Goal: Task Accomplishment & Management: Manage account settings

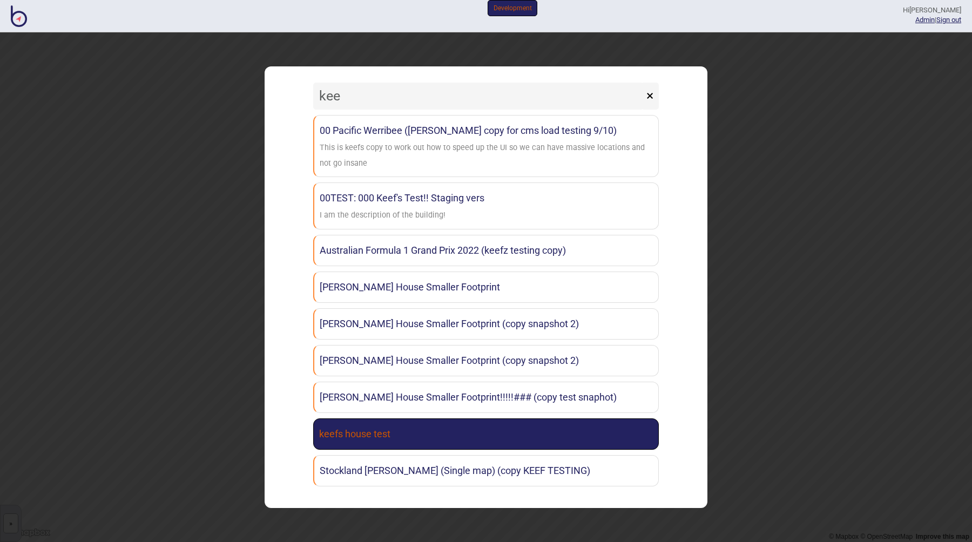
type input "kee"
click at [452, 443] on link "keefs house test" at bounding box center [486, 434] width 346 height 31
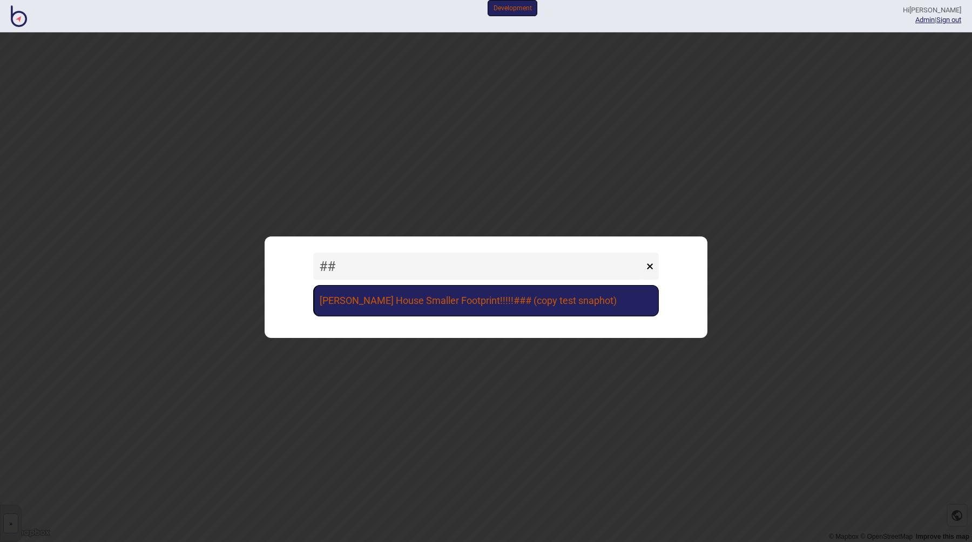
type input "##"
click at [437, 304] on link "[PERSON_NAME] House Smaller Footprint!!!!!### (copy test snaphot)" at bounding box center [486, 300] width 346 height 31
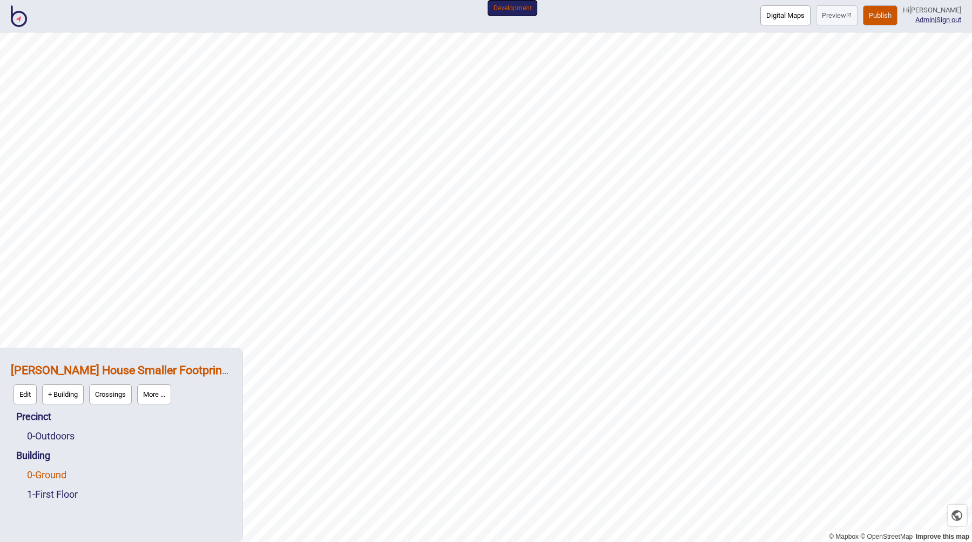
click at [50, 474] on link "0 - Ground" at bounding box center [46, 474] width 39 height 11
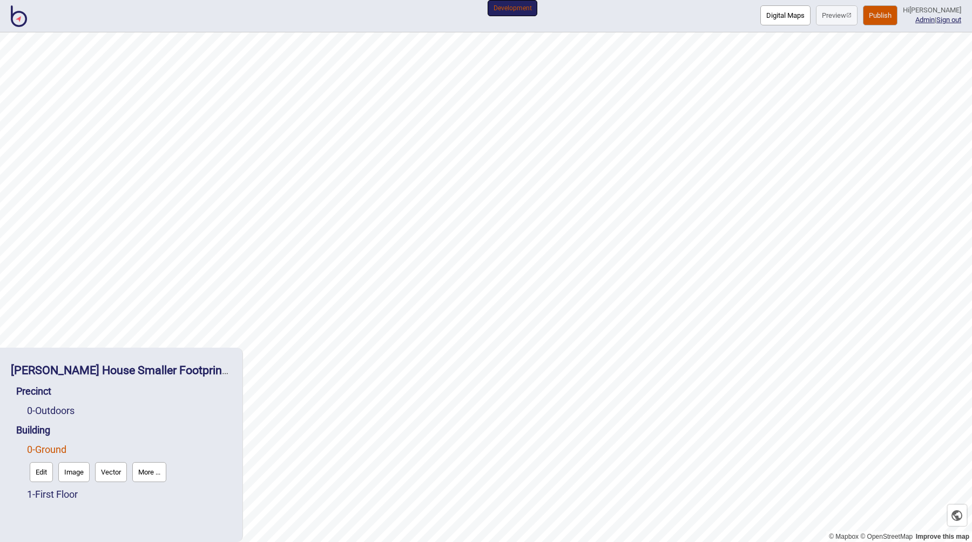
click at [41, 474] on button "Edit" at bounding box center [41, 472] width 23 height 20
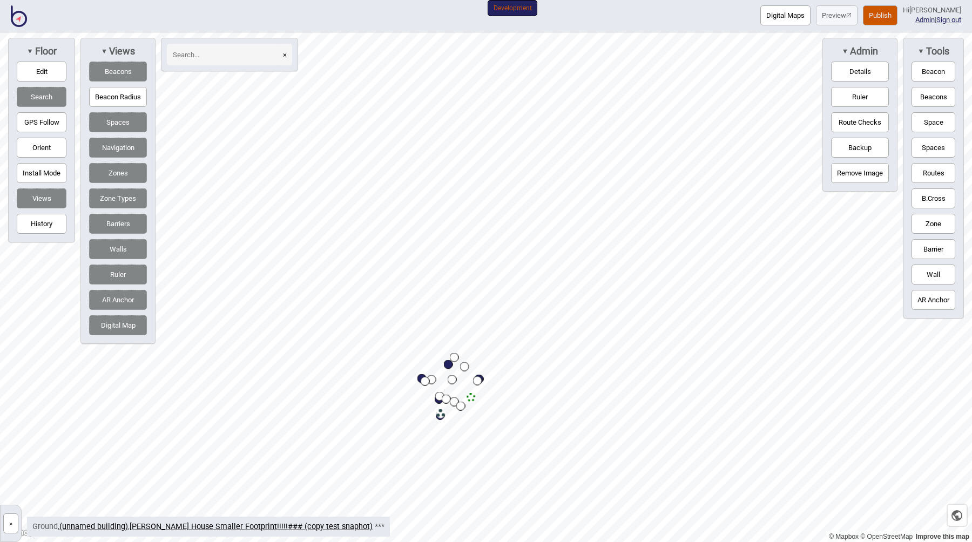
click at [934, 169] on button "Routes" at bounding box center [934, 173] width 44 height 20
click at [447, 375] on div "Map marker" at bounding box center [448, 372] width 9 height 9
click at [265, 388] on div "Map marker" at bounding box center [265, 387] width 9 height 9
click at [267, 387] on div "Map marker" at bounding box center [265, 388] width 16 height 16
click at [7, 525] on button "»" at bounding box center [10, 524] width 15 height 20
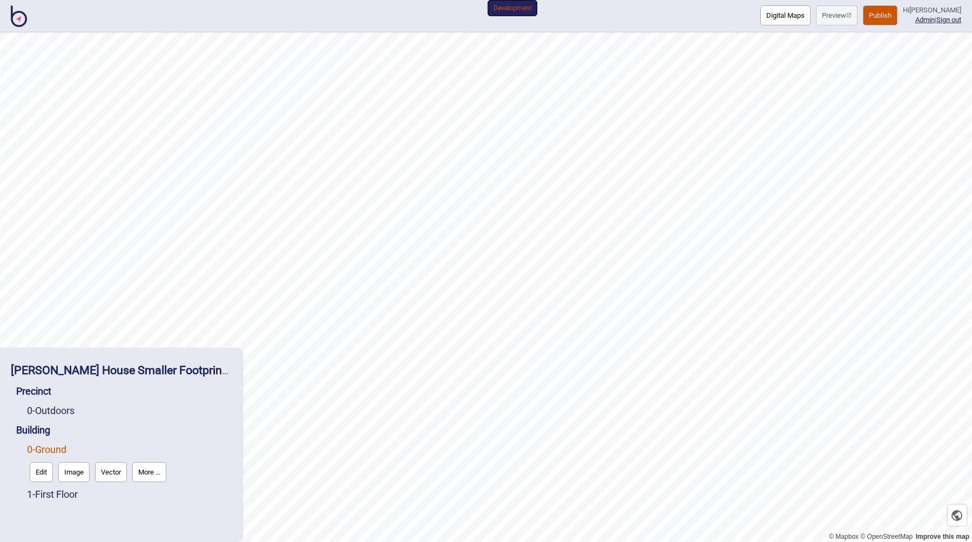
click at [144, 474] on button "More ..." at bounding box center [149, 472] width 34 height 20
click at [106, 371] on strong "[PERSON_NAME] House Smaller Footprint!!!!!### (copy test snaphot)" at bounding box center [188, 370] width 354 height 14
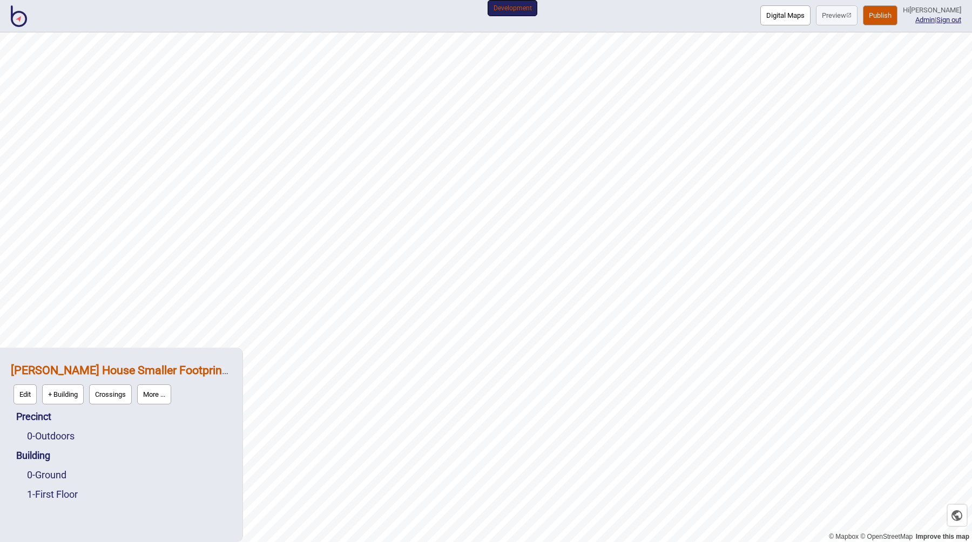
click at [164, 388] on button "More ..." at bounding box center [154, 395] width 34 height 20
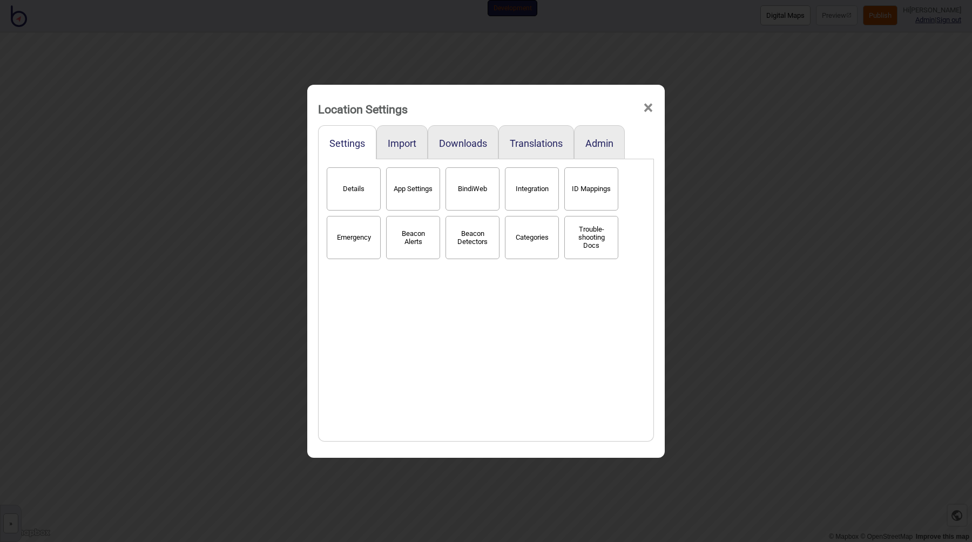
click at [511, 301] on div "Details App Settings BindiWeb Integration ID Mappings Emergency Beacon Alerts B…" at bounding box center [486, 300] width 324 height 271
click at [395, 188] on button "App Settings" at bounding box center [413, 188] width 54 height 43
select select "2"
select select "None"
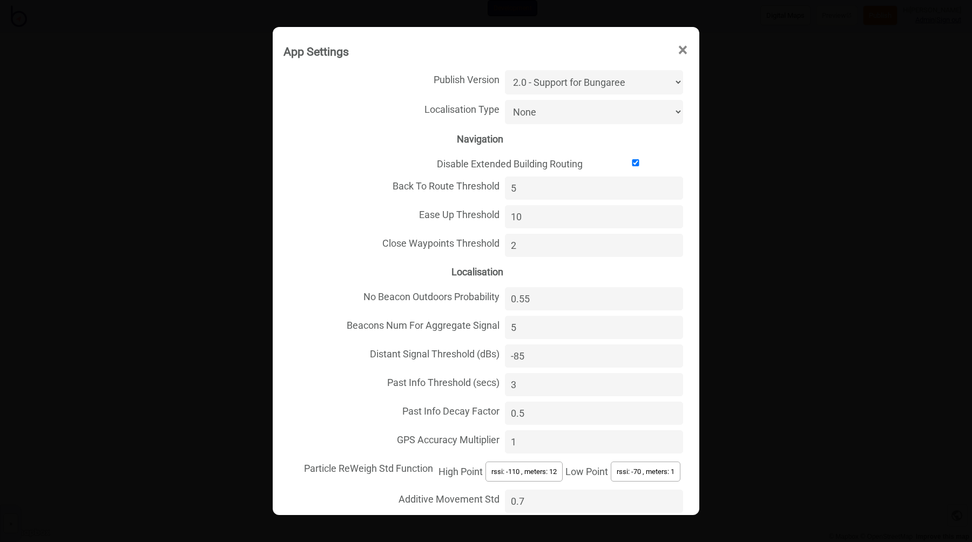
drag, startPoint x: 521, startPoint y: 186, endPoint x: 503, endPoint y: 187, distance: 17.9
click at [505, 187] on input "5" at bounding box center [594, 188] width 178 height 23
type input "20"
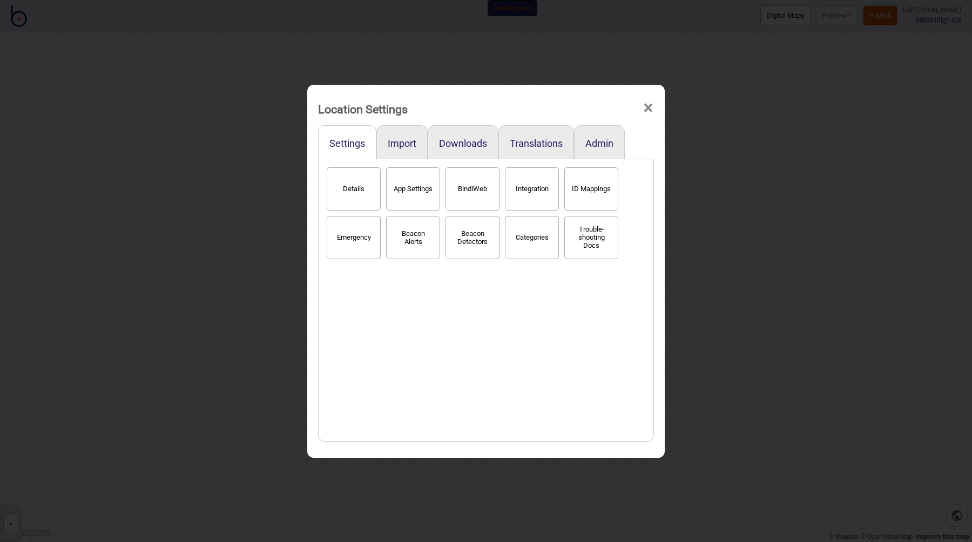
click at [930, 72] on div "Location Settings × Settings Import Downloads Translations Admin Details App Se…" at bounding box center [486, 271] width 972 height 542
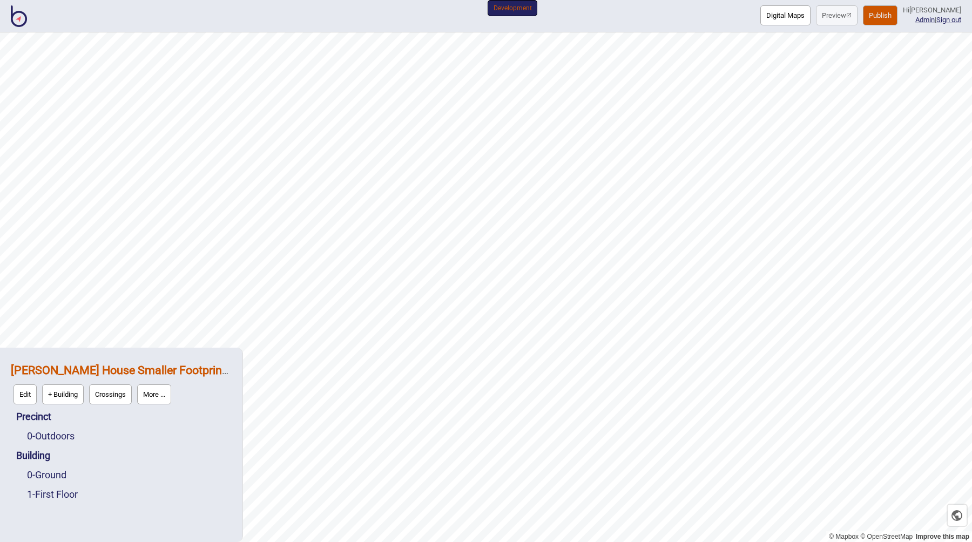
click at [896, 23] on button "Publish" at bounding box center [880, 15] width 35 height 20
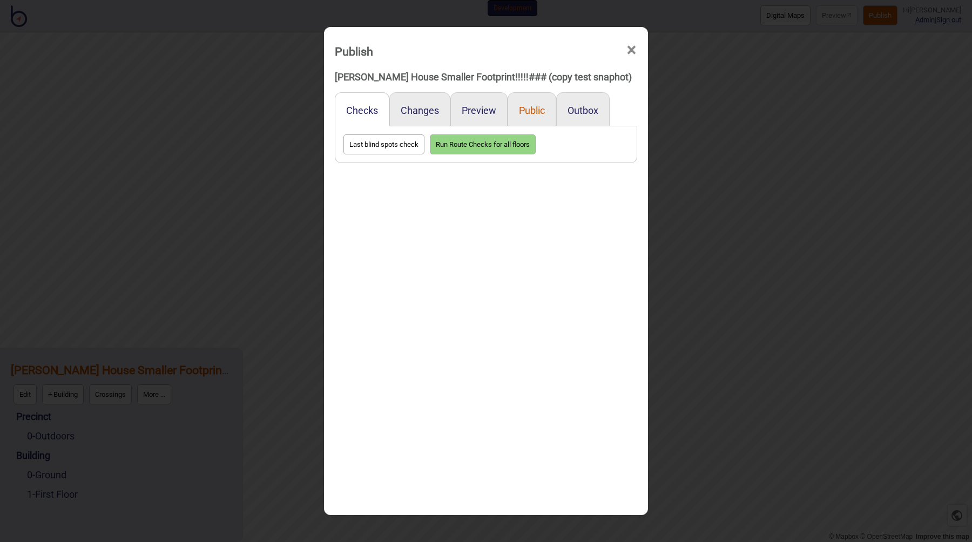
click at [530, 112] on button "Public" at bounding box center [532, 110] width 26 height 11
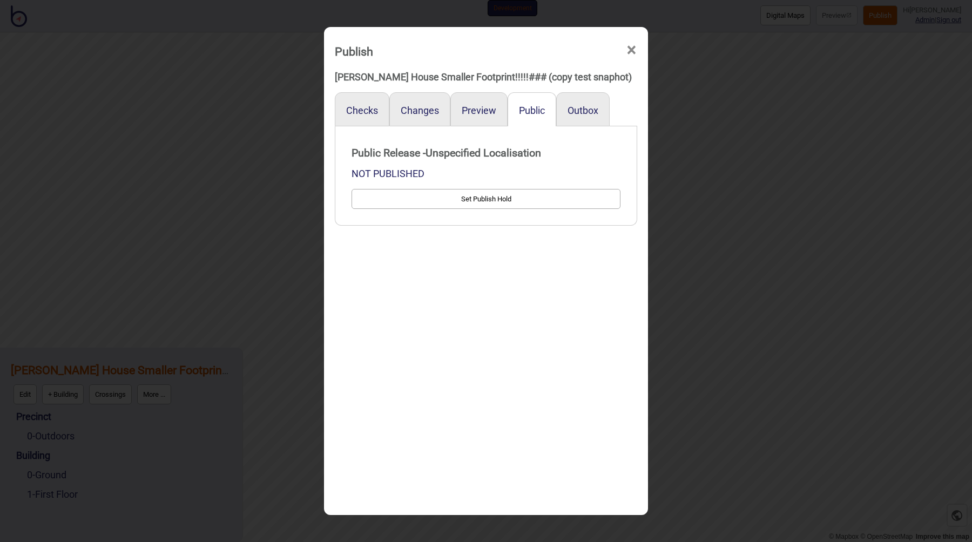
click at [475, 104] on div "Preview" at bounding box center [478, 109] width 57 height 34
click at [475, 110] on button "Preview" at bounding box center [479, 110] width 35 height 11
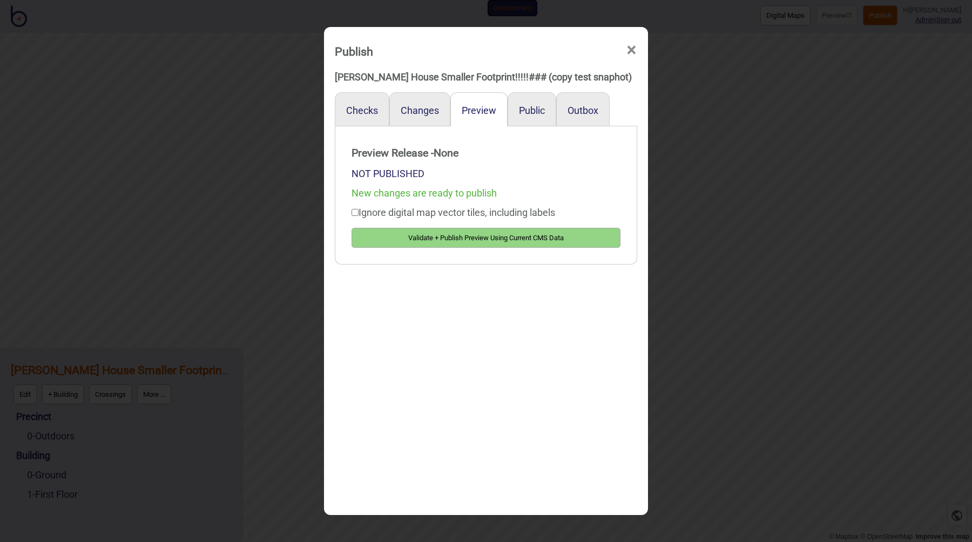
click at [471, 235] on button "Validate + Publish Preview Using Current CMS Data" at bounding box center [486, 238] width 269 height 20
